Goal: Task Accomplishment & Management: Use online tool/utility

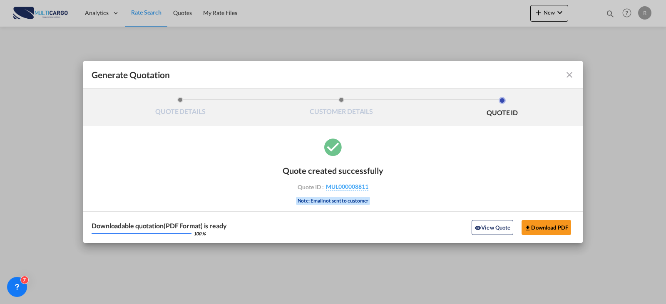
click at [573, 82] on md-toolbar "Generate Quotation" at bounding box center [333, 74] width 500 height 27
click at [572, 79] on md-icon "icon-close fg-AAA8AD cursor m-0" at bounding box center [570, 75] width 10 height 10
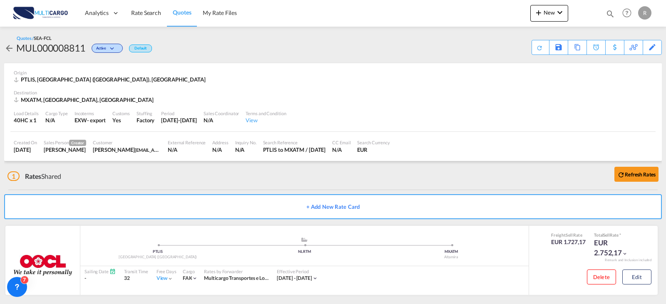
click at [540, 20] on md-toast "Redirecting to generated quote page. Press Escape to dismiss." at bounding box center [603, 13] width 127 height 27
click at [544, 17] on button "New" at bounding box center [550, 13] width 38 height 17
click at [544, 67] on div "Quote" at bounding box center [537, 62] width 31 height 21
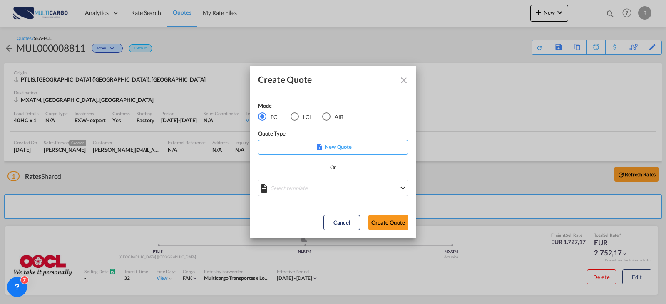
click at [339, 146] on p "New Quote" at bounding box center [333, 147] width 144 height 8
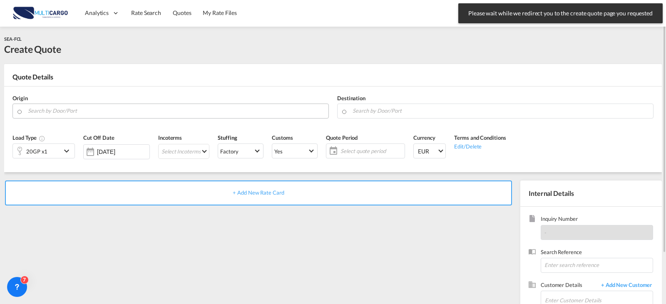
click at [291, 115] on input "Search by Door/Port" at bounding box center [176, 111] width 297 height 15
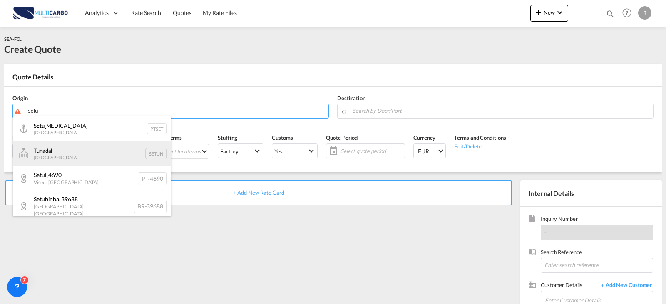
click at [39, 142] on div "Tunadal Sweden SETUN" at bounding box center [92, 153] width 158 height 25
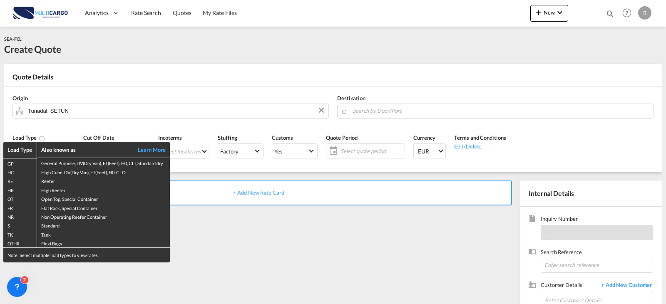
click at [84, 113] on div "Load Type Also known as Learn More GP General Purpose, DV(Dry Van), FT(Feet), H…" at bounding box center [333, 152] width 666 height 304
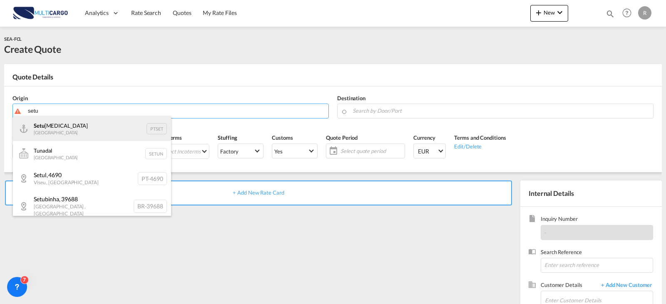
drag, startPoint x: 30, startPoint y: 122, endPoint x: 194, endPoint y: 147, distance: 165.7
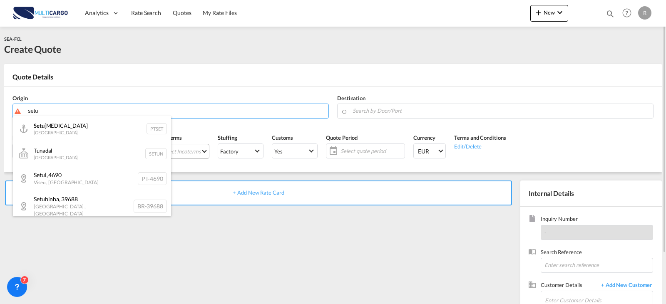
click at [31, 122] on div "Setu [MEDICAL_DATA] Portugal PTSET" at bounding box center [92, 128] width 158 height 25
type input "Setubal, PTSET"
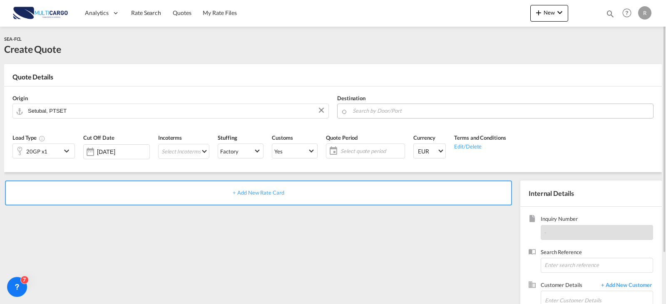
click at [440, 114] on body "Analytics Reports Dashboard Rate Search Quotes My Rate Files Analytics" at bounding box center [333, 152] width 666 height 304
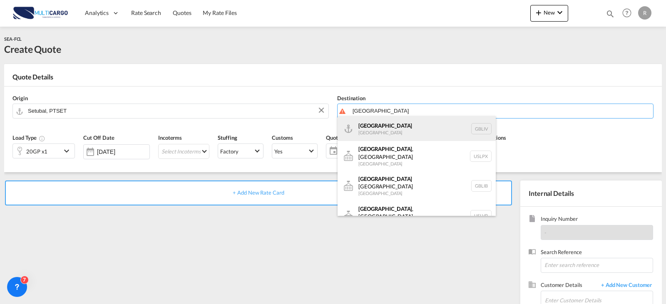
click at [433, 124] on div "[GEOGRAPHIC_DATA] [GEOGRAPHIC_DATA] GBLIV" at bounding box center [417, 128] width 158 height 25
type input "[GEOGRAPHIC_DATA], GBLIV"
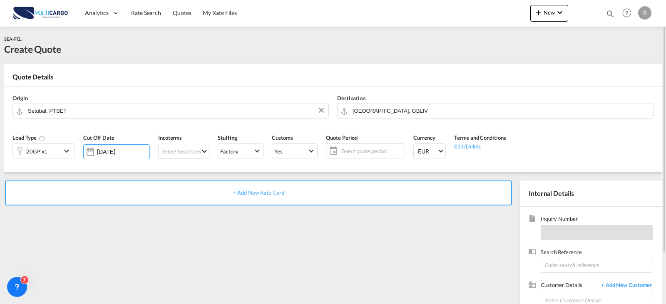
click at [61, 145] on div "20GP x1" at bounding box center [37, 151] width 48 height 14
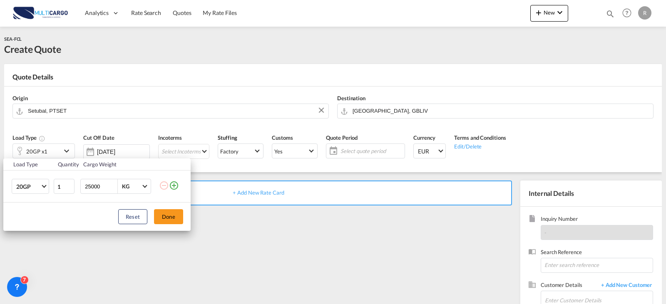
click at [220, 272] on div "Load Type Quantity Cargo Weight 20GP 20GP 40GP 40HC 45HC 20RE 40RE 40HR 20OT 40…" at bounding box center [333, 152] width 666 height 304
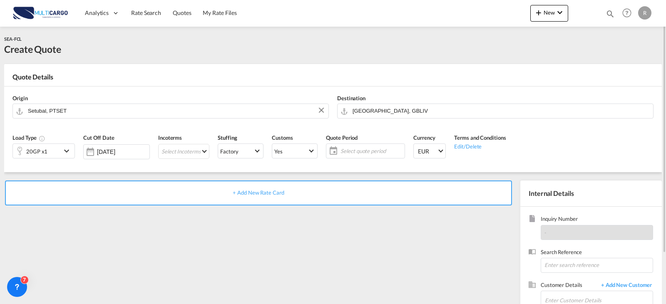
click at [260, 198] on div "+ Add New Rate Card" at bounding box center [258, 193] width 507 height 25
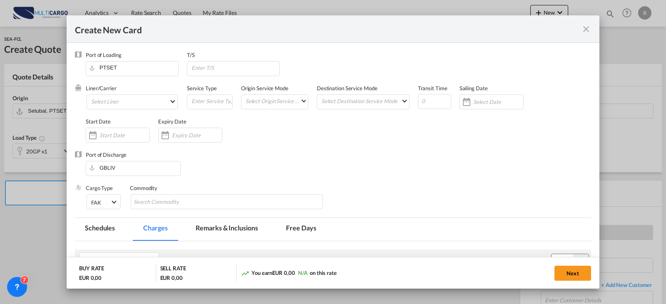
type input "Basic Ocean Freight"
select select "per equipment"
click at [357, 102] on md-select "Select Destination Service Mode SD [GEOGRAPHIC_DATA]" at bounding box center [365, 101] width 89 height 12
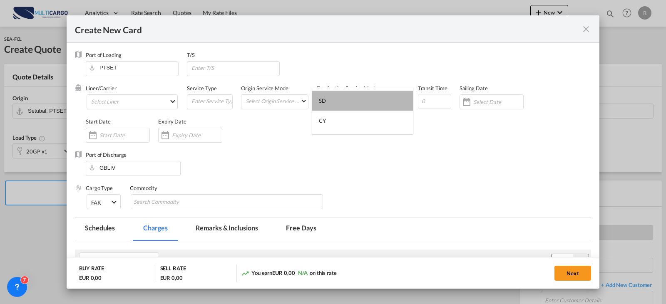
click at [357, 102] on md-option "SD" at bounding box center [362, 101] width 101 height 20
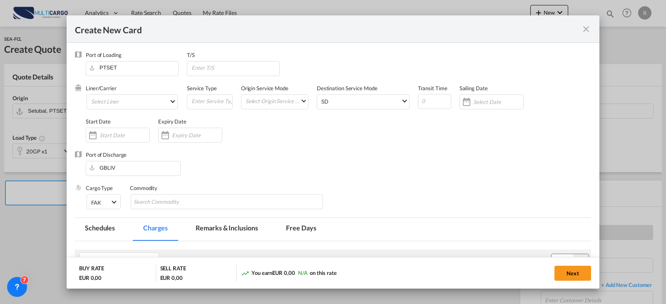
drag, startPoint x: 186, startPoint y: 139, endPoint x: 209, endPoint y: 147, distance: 24.4
click at [186, 139] on input "Create New Card ..." at bounding box center [197, 135] width 50 height 7
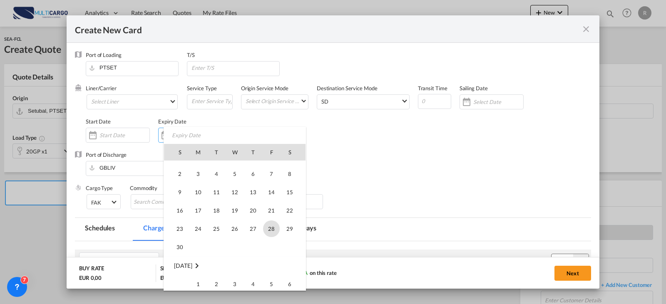
scroll to position [193272, 0]
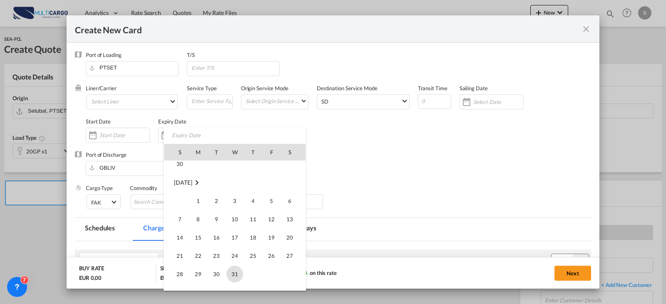
click at [237, 275] on span "31" at bounding box center [235, 274] width 17 height 17
type input "[DATE]"
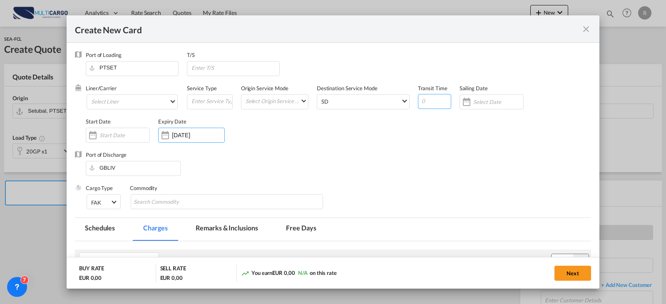
click at [437, 101] on input "Create New Card ..." at bounding box center [434, 101] width 33 height 15
type input "8"
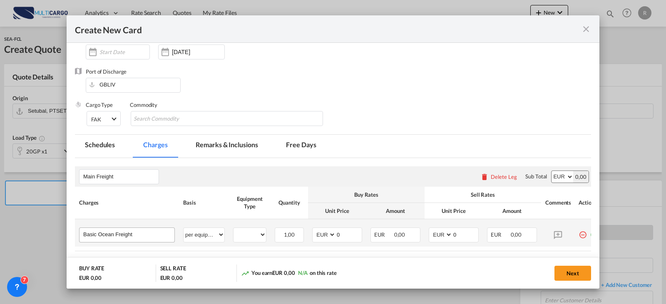
scroll to position [146, 0]
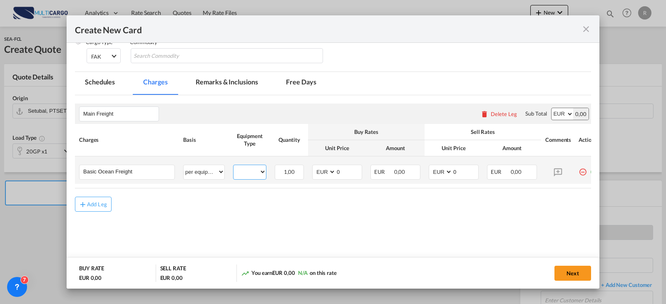
click at [265, 177] on select "20GP" at bounding box center [250, 172] width 32 height 11
select select "20GP"
click at [234, 167] on select "20GP" at bounding box center [250, 172] width 32 height 11
type input "2308"
type input "2708"
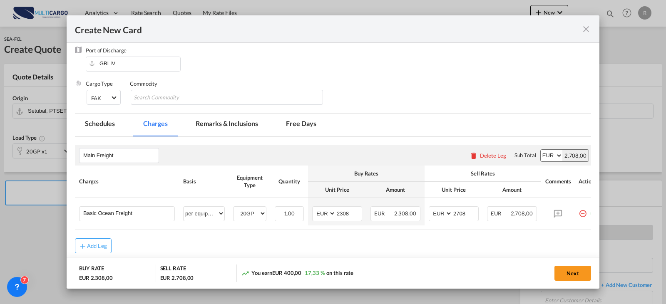
scroll to position [21, 0]
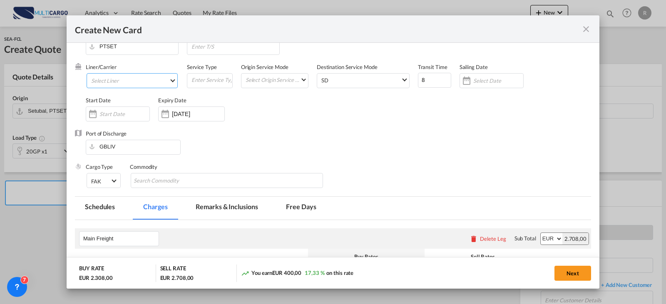
click at [141, 86] on md-select "Select Liner Atlantic Container Line (ACL) [PERSON_NAME] Transport ([GEOGRAPHIC…" at bounding box center [132, 80] width 91 height 15
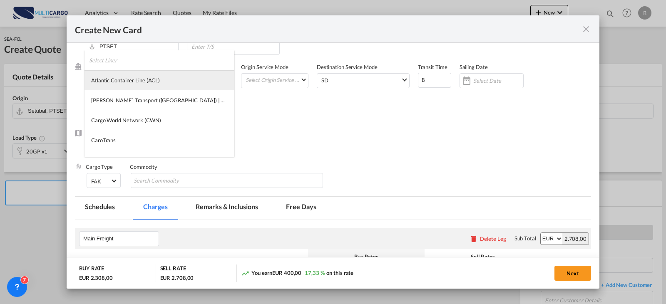
type md-option "275"
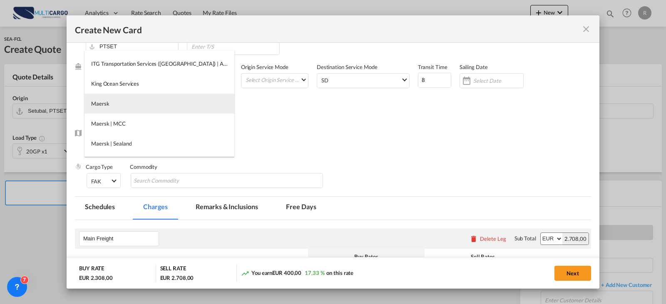
type md-option "2"
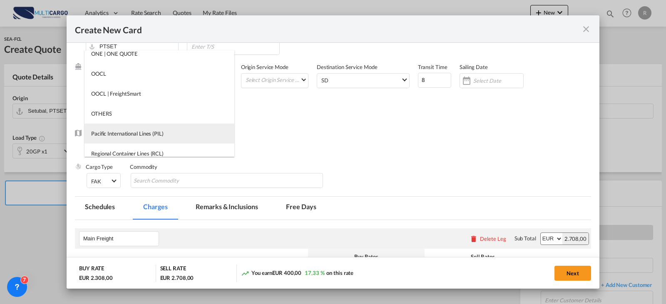
scroll to position [0, 0]
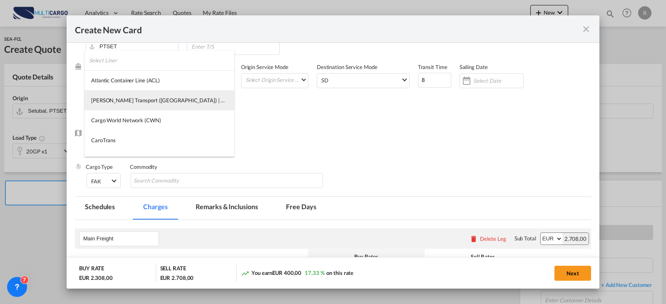
type md-option "1461"
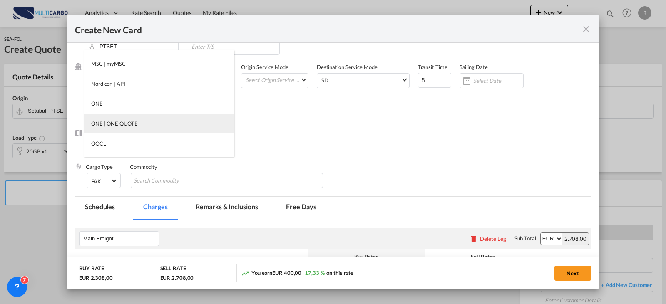
scroll to position [958, 0]
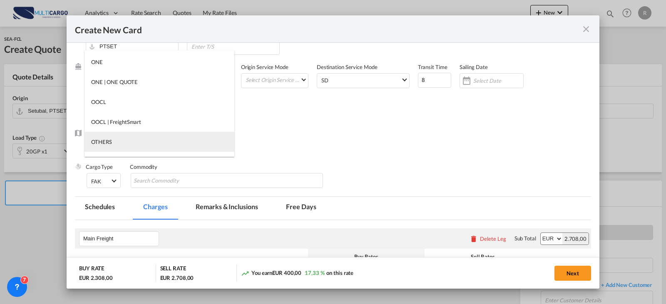
click at [137, 140] on md-option "OTHERS" at bounding box center [160, 142] width 150 height 20
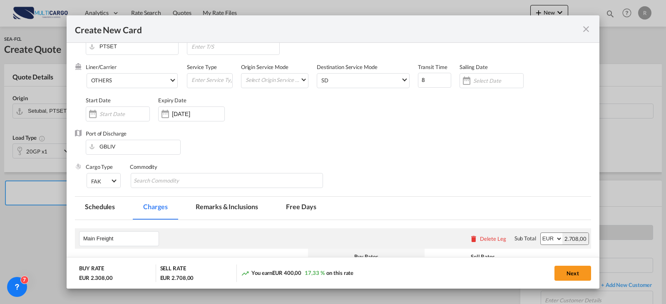
click at [367, 144] on div "Port of Discharge GBLIV" at bounding box center [333, 146] width 517 height 33
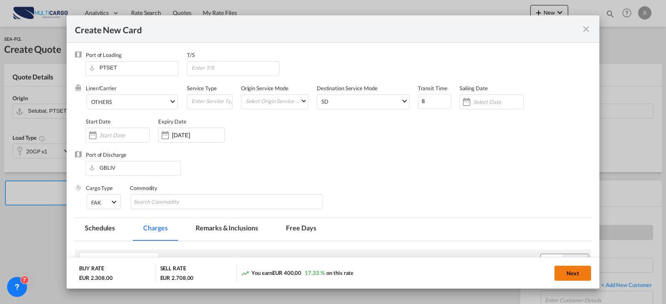
click at [589, 278] on button "Next" at bounding box center [573, 273] width 37 height 15
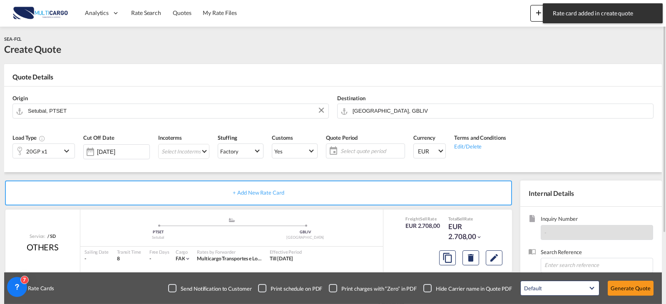
click at [346, 152] on span "Select quote period" at bounding box center [372, 150] width 62 height 7
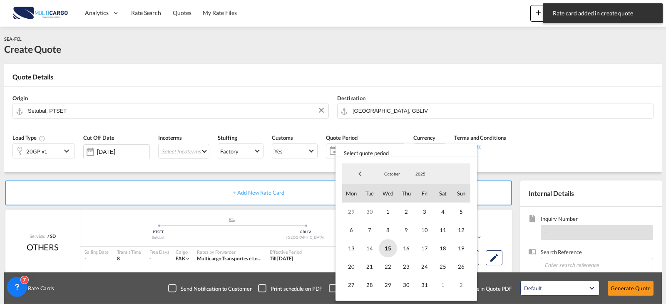
click at [391, 246] on span "15" at bounding box center [388, 249] width 18 height 18
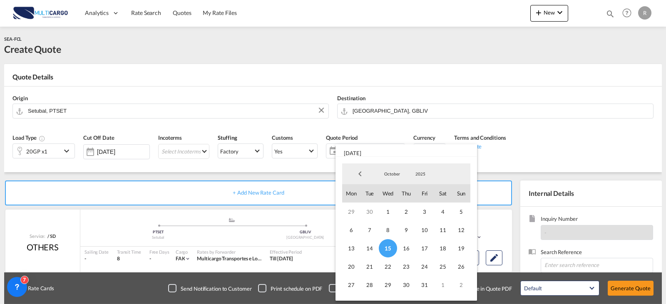
click at [395, 174] on span "October" at bounding box center [392, 174] width 27 height 6
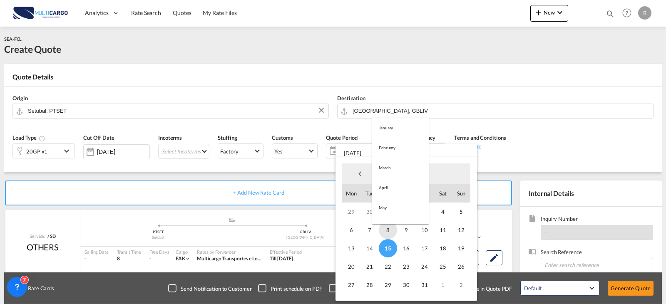
scroll to position [133, 0]
click at [393, 214] on md-option "December" at bounding box center [400, 215] width 57 height 20
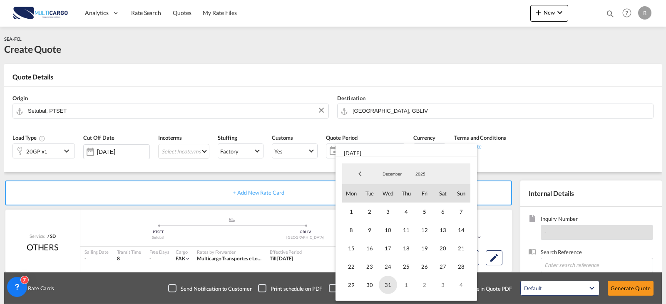
click at [385, 287] on span "31" at bounding box center [388, 285] width 18 height 18
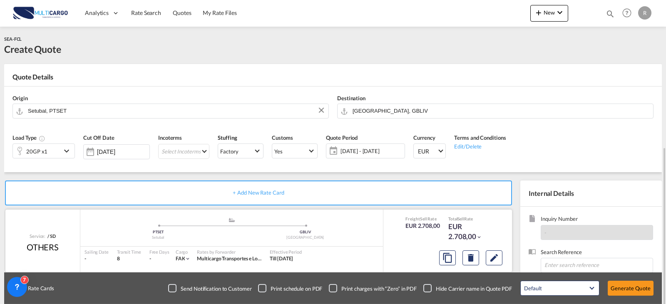
scroll to position [83, 0]
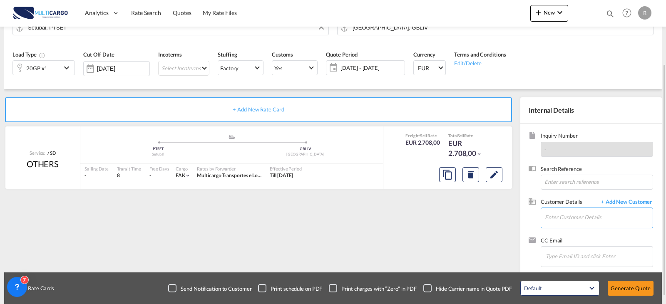
drag, startPoint x: 593, startPoint y: 218, endPoint x: 624, endPoint y: 195, distance: 38.8
click at [593, 218] on input "Enter Customer Details" at bounding box center [599, 217] width 108 height 19
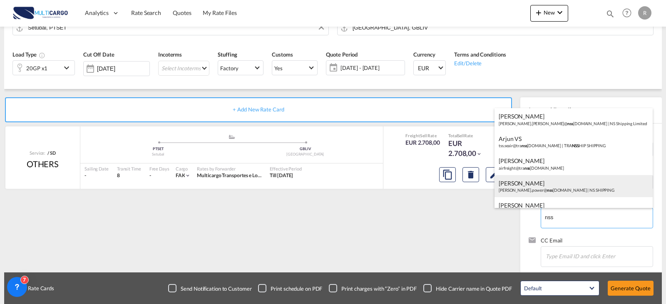
scroll to position [12, 0]
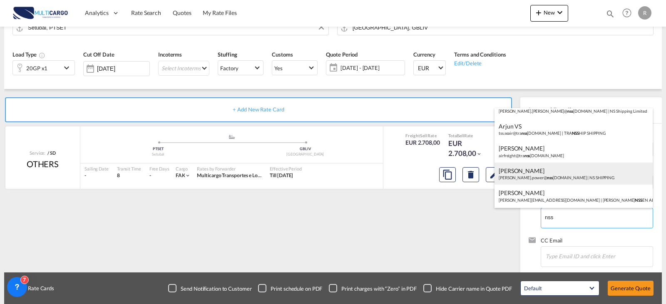
click at [574, 177] on div "[PERSON_NAME] POWER [PERSON_NAME].power@ nss [DOMAIN_NAME] | NS SHIPPING" at bounding box center [574, 174] width 158 height 22
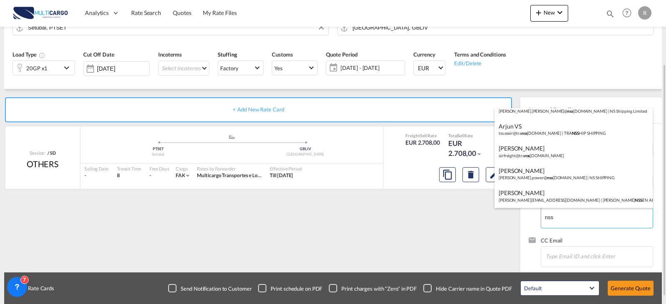
type input "NS SHIPPING, [PERSON_NAME], [PERSON_NAME][EMAIL_ADDRESS][DOMAIN_NAME]"
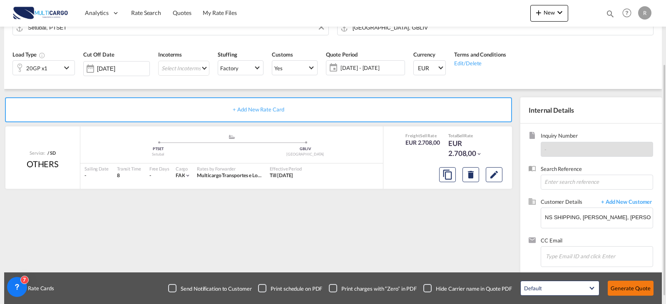
click at [633, 290] on button "Generate Quote" at bounding box center [631, 288] width 46 height 15
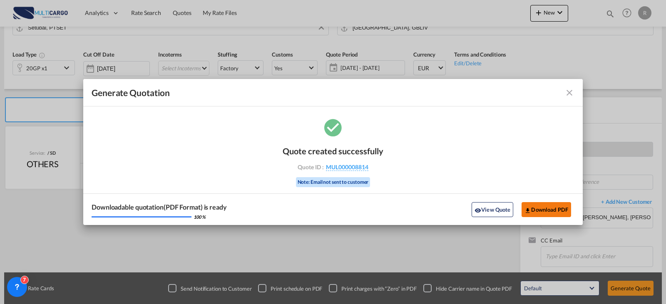
click at [559, 210] on button "Download PDF" at bounding box center [547, 209] width 50 height 15
click at [567, 94] on md-icon "icon-close fg-AAA8AD cursor m-0" at bounding box center [570, 93] width 10 height 10
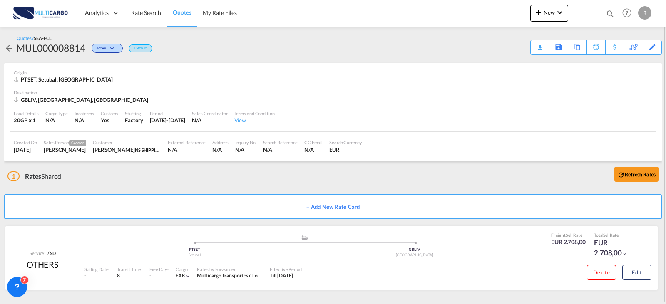
click at [254, 208] on button "+ Add New Rate Card" at bounding box center [333, 207] width 658 height 25
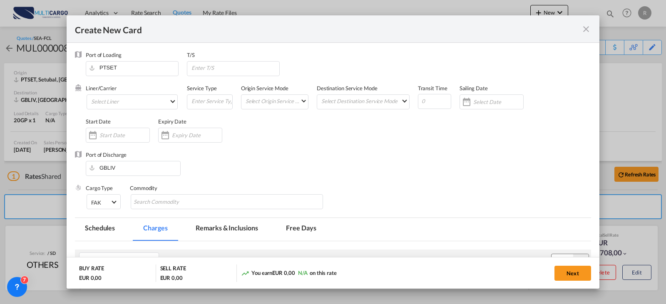
type input "Basic Ocean Freight"
select select "per equipment"
click at [585, 27] on md-icon "icon-close fg-AAA8AD m-0 pointer" at bounding box center [587, 29] width 10 height 10
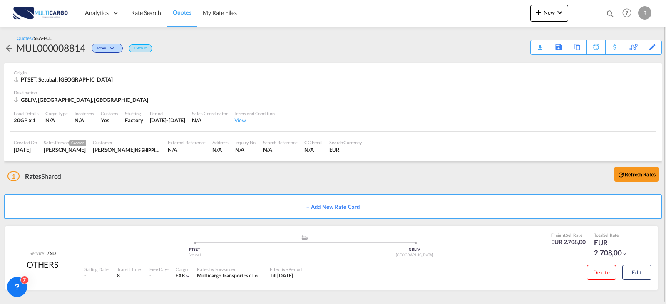
click at [254, 156] on div "Inquiry No. N/A" at bounding box center [246, 146] width 28 height 21
